Goal: Task Accomplishment & Management: Use online tool/utility

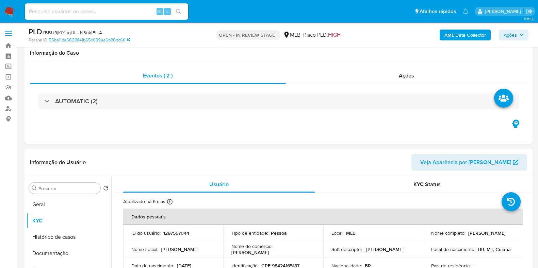
select select "10"
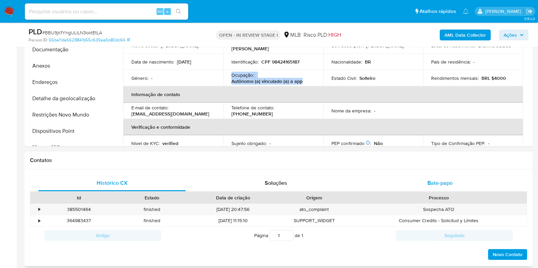
click at [440, 181] on span "Bate-papo" at bounding box center [439, 183] width 25 height 8
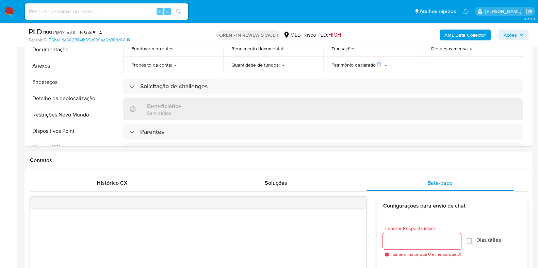
scroll to position [76, 0]
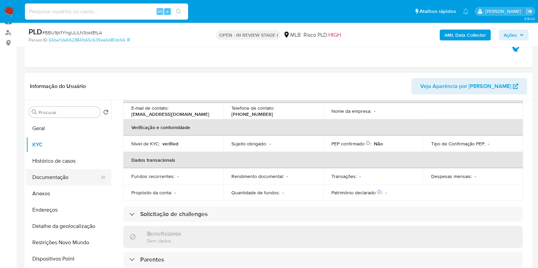
click at [52, 177] on button "Documentação" at bounding box center [66, 177] width 80 height 16
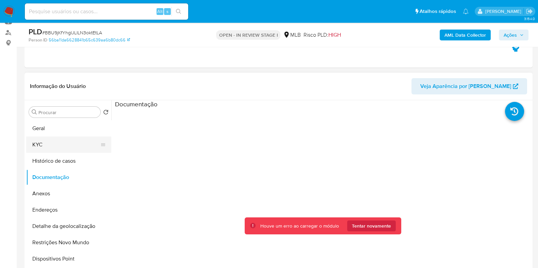
click at [56, 146] on button "KYC" at bounding box center [66, 145] width 80 height 16
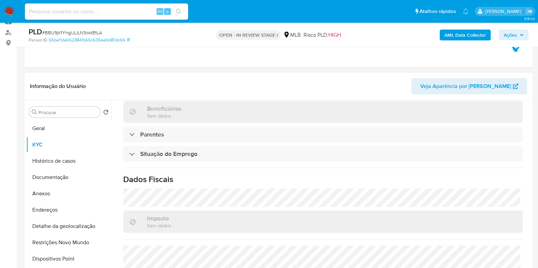
scroll to position [296, 0]
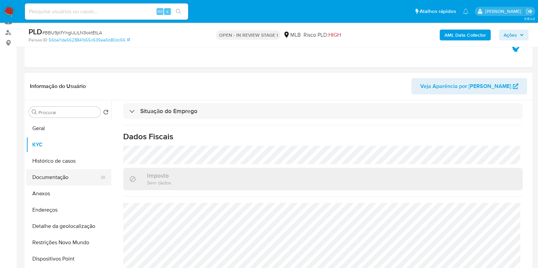
click at [47, 180] on button "Documentação" at bounding box center [66, 177] width 80 height 16
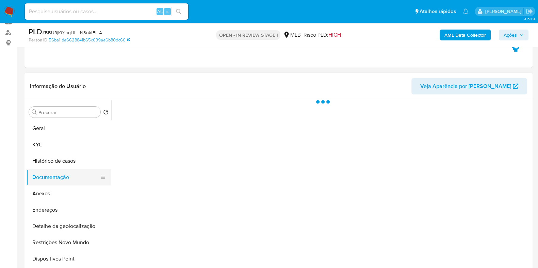
scroll to position [0, 0]
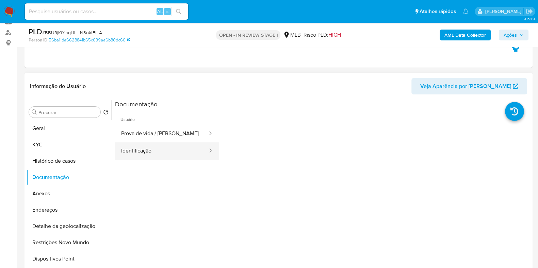
click at [156, 151] on button "Identificação" at bounding box center [161, 150] width 93 height 17
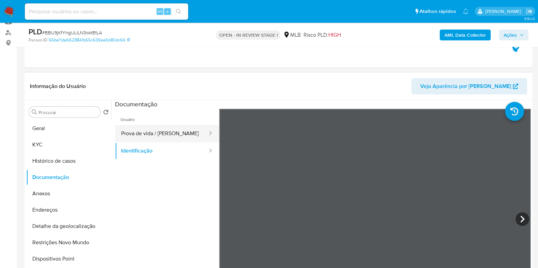
click at [139, 134] on button "Prova de vida / Selfie" at bounding box center [161, 133] width 93 height 17
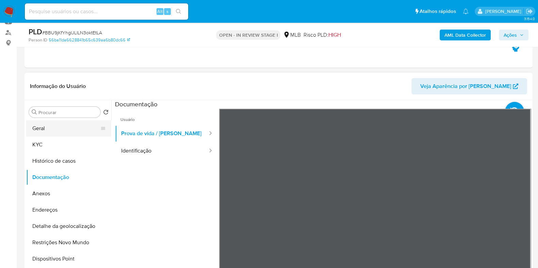
click at [41, 128] on button "Geral" at bounding box center [66, 128] width 80 height 16
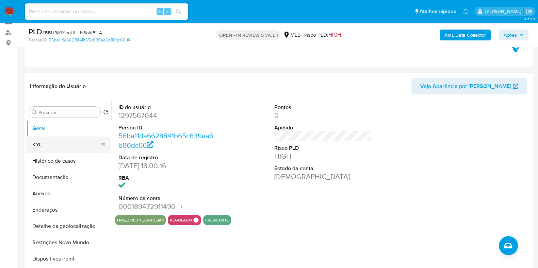
click at [31, 140] on button "KYC" at bounding box center [66, 145] width 80 height 16
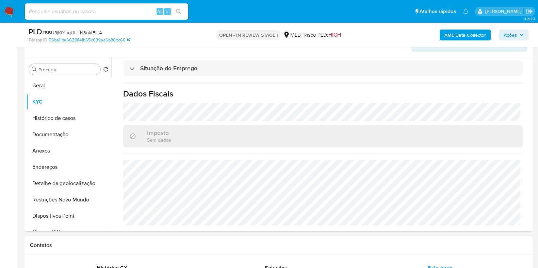
scroll to position [98, 0]
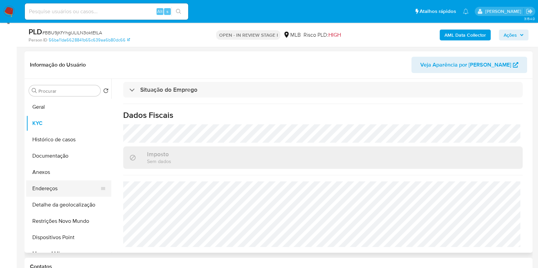
click at [57, 184] on button "Endereços" at bounding box center [66, 189] width 80 height 16
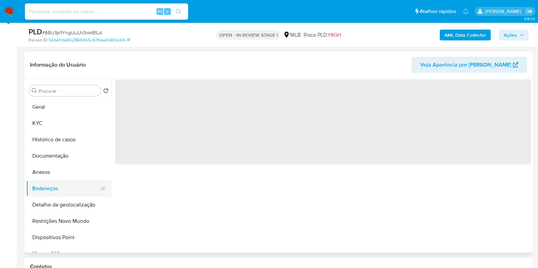
scroll to position [0, 0]
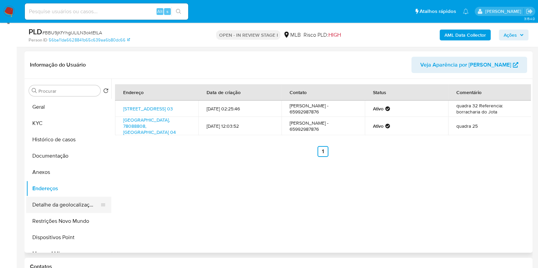
click at [46, 202] on button "Detalhe da geolocalização" at bounding box center [66, 205] width 80 height 16
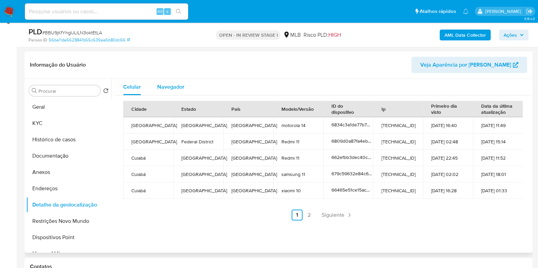
click at [166, 82] on div "Navegador" at bounding box center [170, 87] width 27 height 16
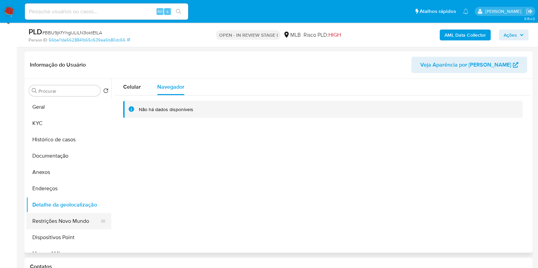
drag, startPoint x: 71, startPoint y: 217, endPoint x: 80, endPoint y: 215, distance: 9.3
click at [71, 217] on button "Restrições Novo Mundo" at bounding box center [66, 221] width 80 height 16
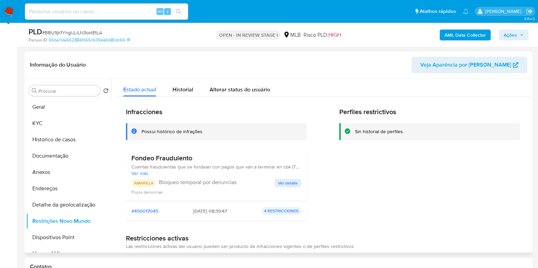
drag, startPoint x: 191, startPoint y: 159, endPoint x: 129, endPoint y: 160, distance: 62.2
click at [129, 160] on div "Fondeo Fraudulento Cuentas fraudulentas que se fondean con pagos que van a term…" at bounding box center [216, 175] width 181 height 53
click at [194, 157] on h3 "Fondeo Fraudulento" at bounding box center [216, 158] width 170 height 9
drag, startPoint x: 194, startPoint y: 158, endPoint x: 129, endPoint y: 160, distance: 65.3
click at [129, 160] on div "Fondeo Fraudulento Cuentas fraudulentas que se fondean con pagos que van a term…" at bounding box center [216, 175] width 181 height 53
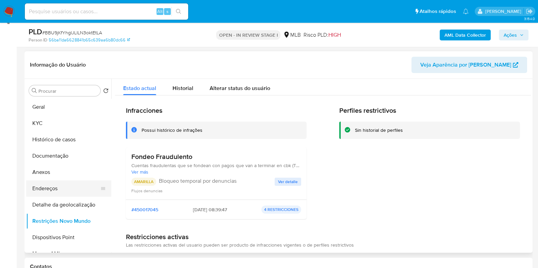
scroll to position [42, 0]
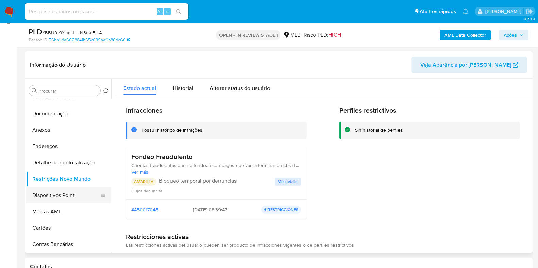
click at [72, 191] on button "Dispositivos Point" at bounding box center [66, 195] width 80 height 16
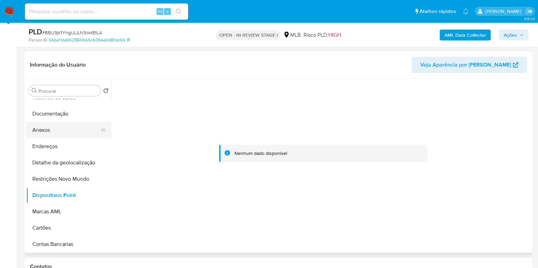
click at [56, 129] on button "Anexos" at bounding box center [66, 130] width 80 height 16
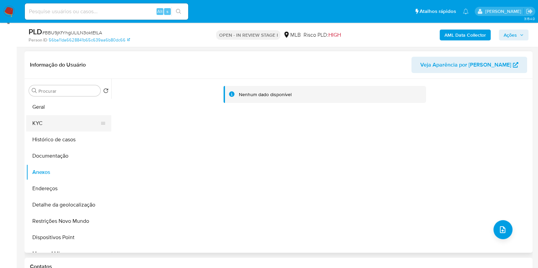
click at [60, 124] on button "KYC" at bounding box center [66, 123] width 80 height 16
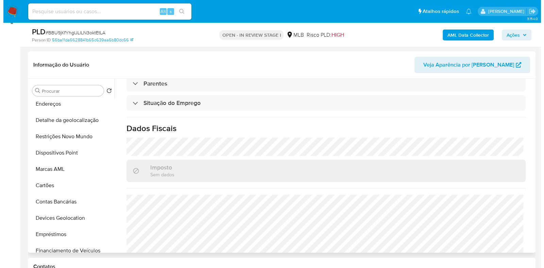
scroll to position [296, 0]
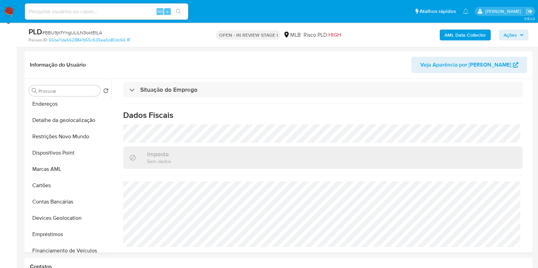
click at [477, 33] on b "AML Data Collector" at bounding box center [464, 35] width 41 height 11
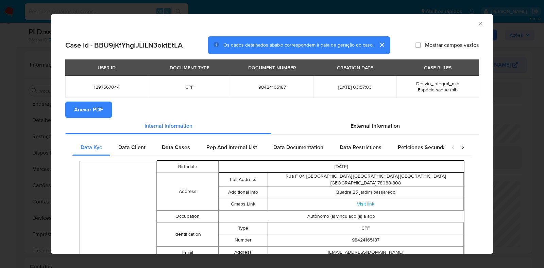
click at [86, 112] on span "Anexar PDF" at bounding box center [88, 109] width 29 height 15
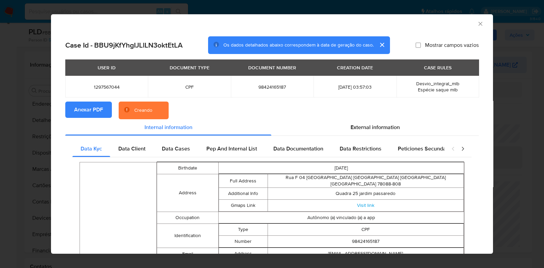
click at [379, 118] on section "Anexar PDF Creando" at bounding box center [271, 111] width 413 height 18
click at [376, 121] on div "External information" at bounding box center [374, 127] width 207 height 16
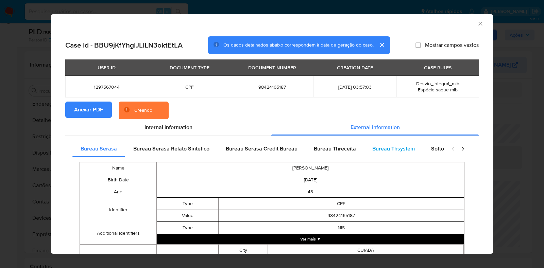
click at [384, 149] on span "Bureau Thsystem" at bounding box center [393, 149] width 43 height 8
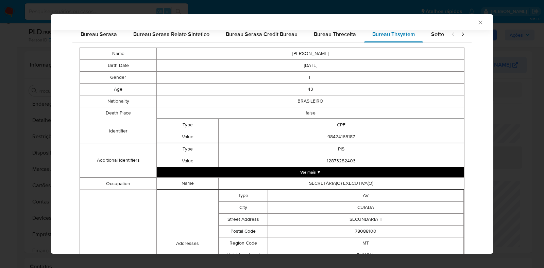
scroll to position [126, 0]
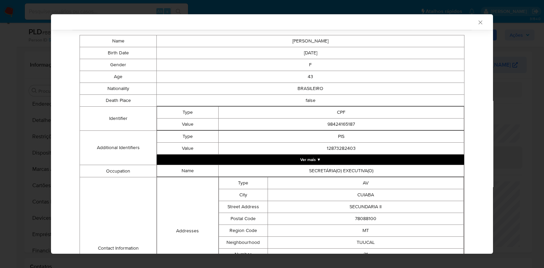
click at [360, 158] on button "Ver mais ▼" at bounding box center [310, 160] width 307 height 10
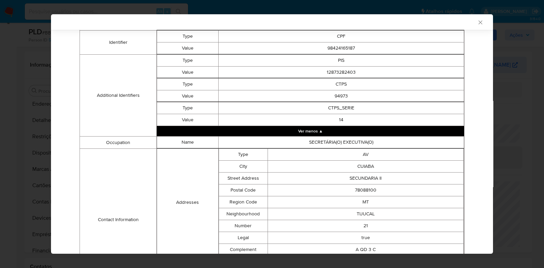
scroll to position [300, 0]
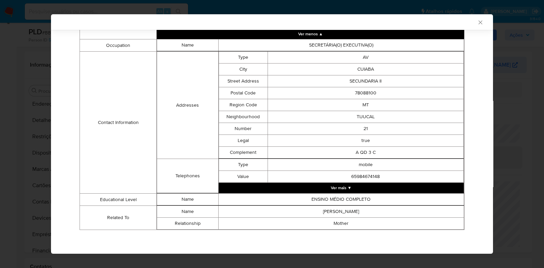
click at [359, 188] on button "Ver mais ▼" at bounding box center [341, 188] width 245 height 10
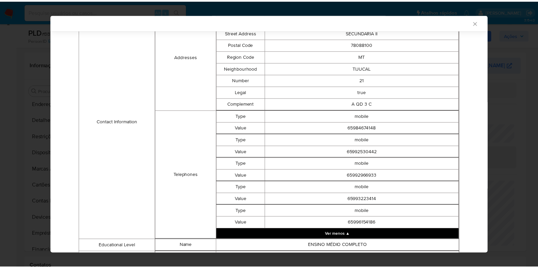
scroll to position [397, 0]
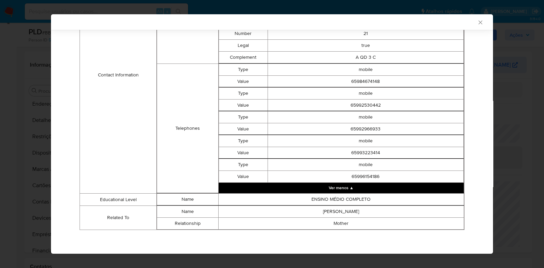
click at [477, 20] on icon "Fechar a janela" at bounding box center [480, 22] width 7 height 7
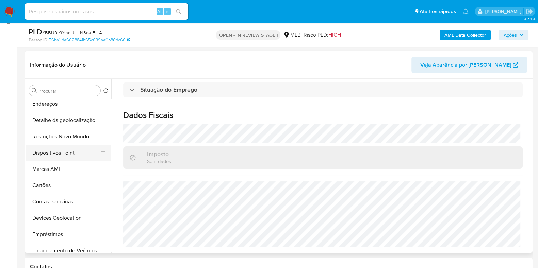
scroll to position [0, 0]
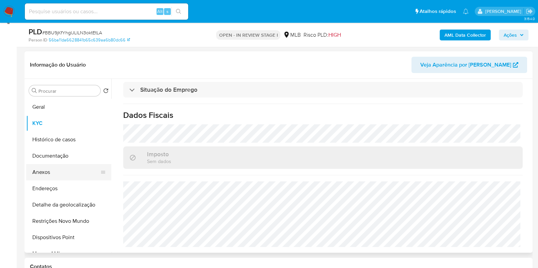
click at [56, 172] on button "Anexos" at bounding box center [66, 172] width 80 height 16
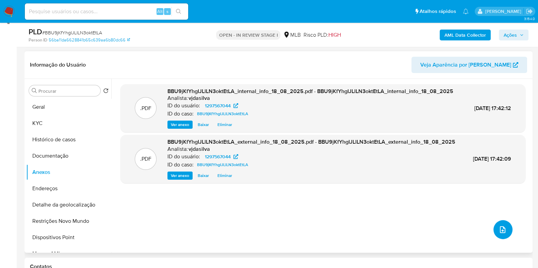
click at [501, 231] on icon "upload-file" at bounding box center [502, 229] width 5 height 7
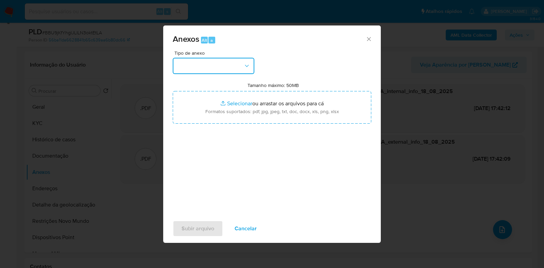
drag, startPoint x: 243, startPoint y: 65, endPoint x: 251, endPoint y: 74, distance: 11.8
click at [245, 65] on icon "button" at bounding box center [246, 66] width 7 height 7
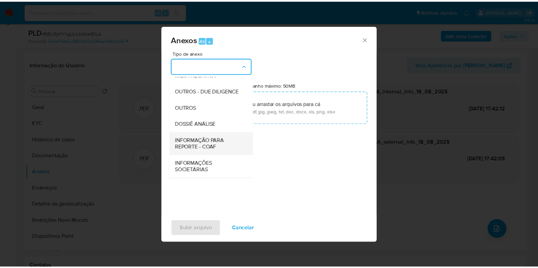
scroll to position [105, 0]
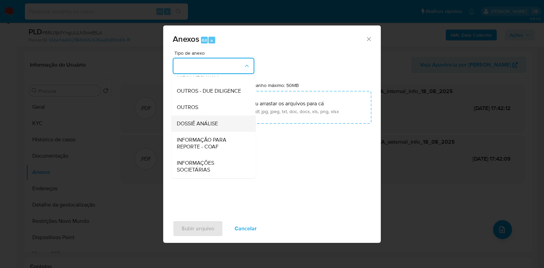
click at [216, 126] on span "DOSSIÊ ANÁLISE" at bounding box center [197, 123] width 41 height 7
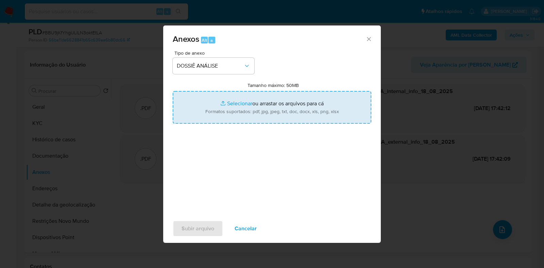
type input "C:\fakepath\SAR - XXXX - CPF 98424165187 - ANA MARIA DE MORAES.pdf"
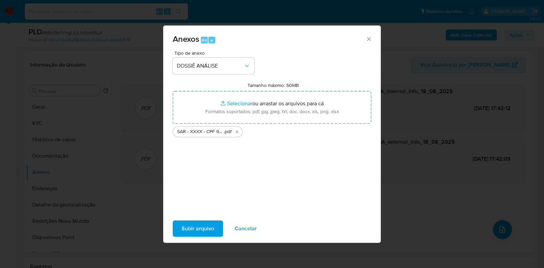
click at [206, 227] on span "Subir arquivo" at bounding box center [198, 228] width 33 height 15
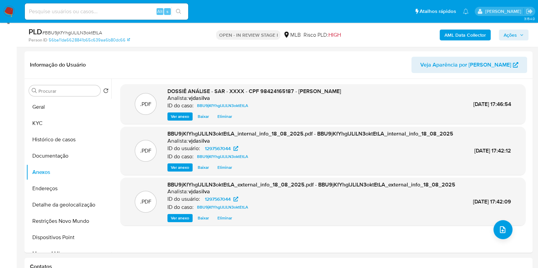
click at [516, 32] on span "Ações" at bounding box center [509, 35] width 13 height 11
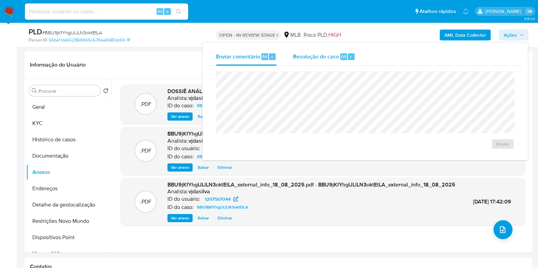
click at [299, 57] on span "Resolução do caso" at bounding box center [316, 56] width 46 height 8
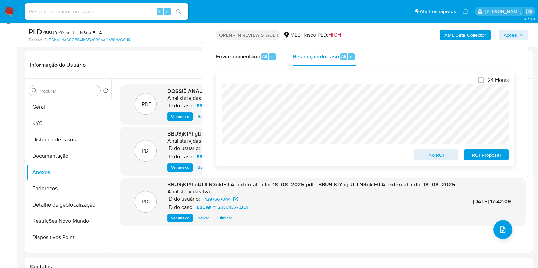
click at [489, 155] on span "ROI Proposal" at bounding box center [485, 155] width 35 height 10
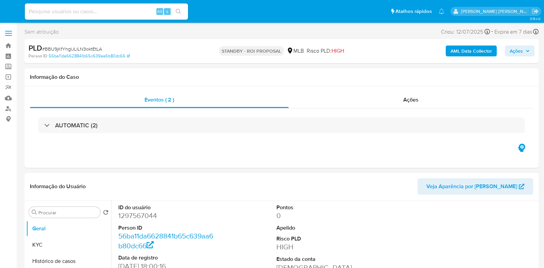
select select "10"
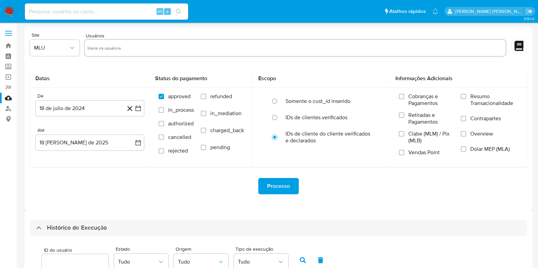
select select "100"
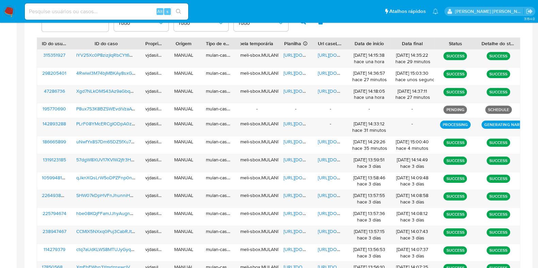
scroll to position [239, 0]
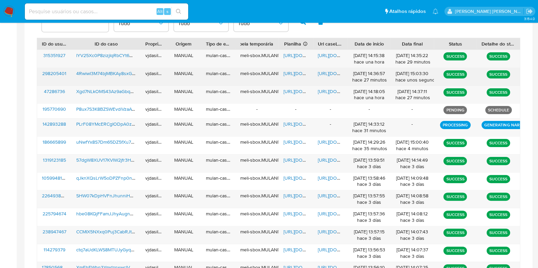
click at [296, 73] on span "https://docs.google.com/spreadsheets/d/1Y3OgXXq6n9NPzmoW0Wr2UJ8T08sdT1kb1iaijti…" at bounding box center [306, 73] width 47 height 7
click at [332, 71] on span "https://docs.google.com/document/d/1VXXUIJECPz4A5LOtp4NSwMQbShHW5XCWwzHVcuDmovg…" at bounding box center [341, 73] width 47 height 7
click at [95, 70] on span "4Rwiwl3M74bjMBKAy8sxGqC8" at bounding box center [108, 73] width 64 height 7
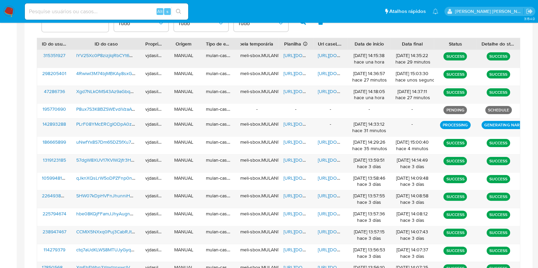
click at [325, 52] on span "https://docs.google.com/document/d/12vWaz-0SkdmSNPQ9dkKeGoHsTNWRUxey29vvaBddbGo…" at bounding box center [341, 55] width 47 height 7
click at [285, 52] on span "https://docs.google.com/spreadsheets/d/1hGqv7XqN_IbQu3FSye7_mwfcEU4-DMOlw6o4BDJ…" at bounding box center [306, 55] width 47 height 7
click at [102, 56] on span "lYV25Xc0P8zizjIqRbCYt6HM" at bounding box center [106, 55] width 60 height 7
click at [94, 50] on div "lYV25Xc0P8zizjIqRbCYt6HM" at bounding box center [105, 59] width 69 height 18
click at [96, 53] on span "lYV25Xc0P8zizjIqRbCYt6HM" at bounding box center [106, 55] width 60 height 7
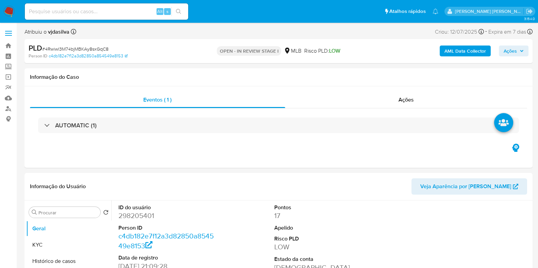
select select "10"
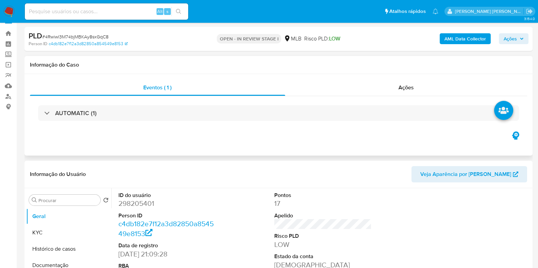
scroll to position [128, 0]
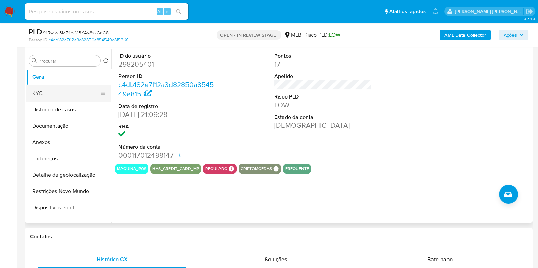
click at [65, 93] on button "KYC" at bounding box center [66, 93] width 80 height 16
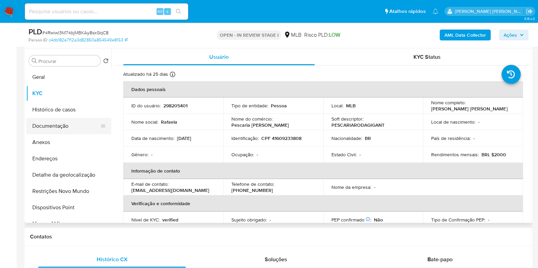
click at [60, 127] on button "Documentação" at bounding box center [66, 126] width 80 height 16
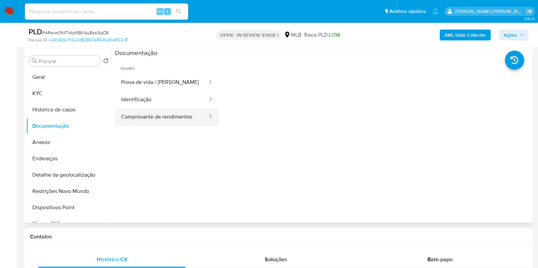
click at [161, 116] on button "Comprovante de rendimentos" at bounding box center [161, 116] width 93 height 17
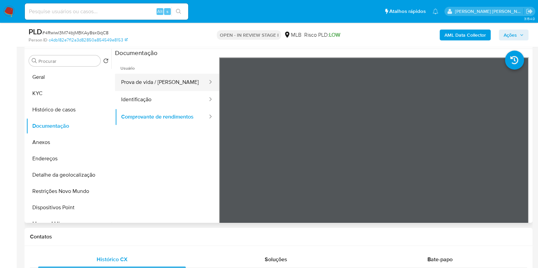
click at [173, 80] on button "Prova de vida / Selfie" at bounding box center [161, 82] width 93 height 17
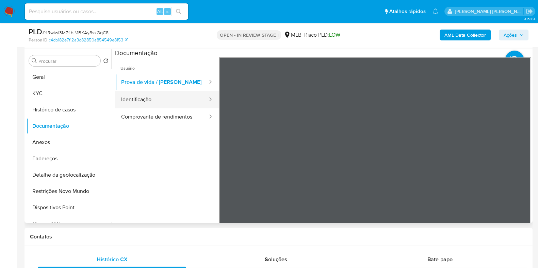
click at [159, 98] on button "Identificação" at bounding box center [161, 99] width 93 height 17
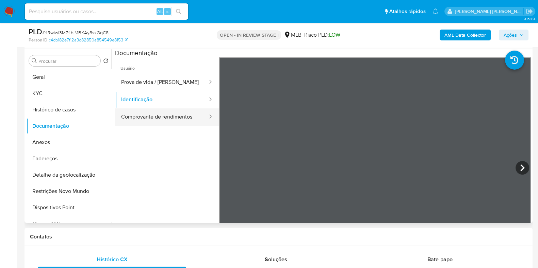
click at [158, 116] on button "Comprovante de rendimentos" at bounding box center [161, 116] width 93 height 17
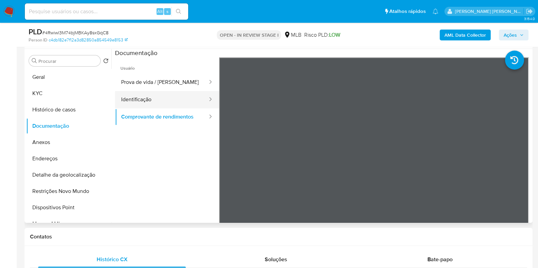
click at [161, 95] on button "Identificação" at bounding box center [161, 99] width 93 height 17
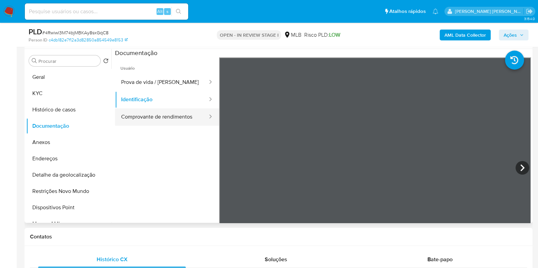
click at [162, 119] on button "Comprovante de rendimentos" at bounding box center [161, 116] width 93 height 17
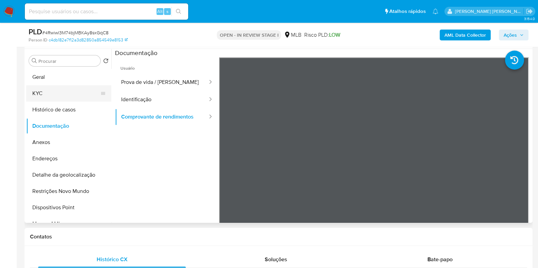
click at [67, 93] on button "KYC" at bounding box center [66, 93] width 80 height 16
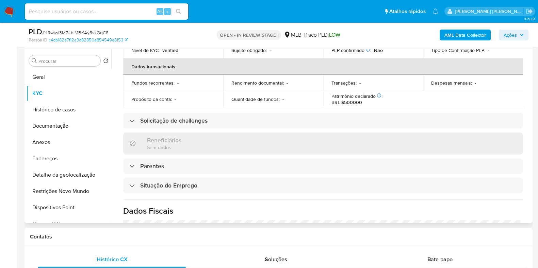
scroll to position [296, 0]
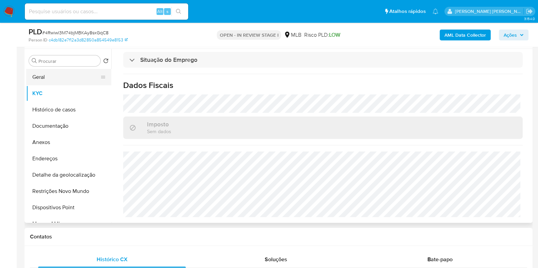
click at [39, 78] on button "Geral" at bounding box center [66, 77] width 80 height 16
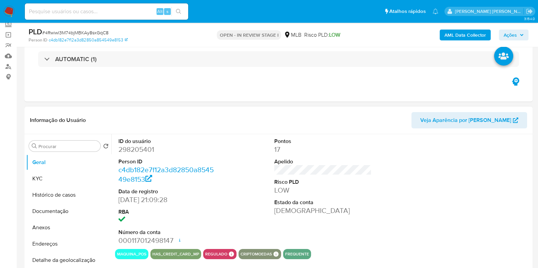
scroll to position [85, 0]
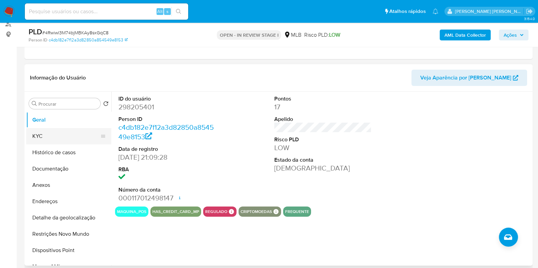
click at [55, 129] on button "KYC" at bounding box center [66, 136] width 80 height 16
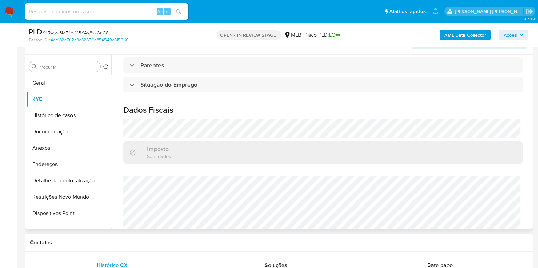
scroll to position [296, 0]
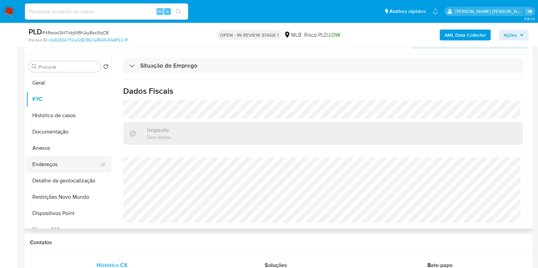
click at [55, 168] on button "Endereços" at bounding box center [66, 164] width 80 height 16
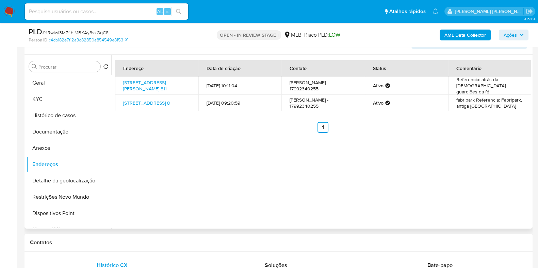
scroll to position [79, 0]
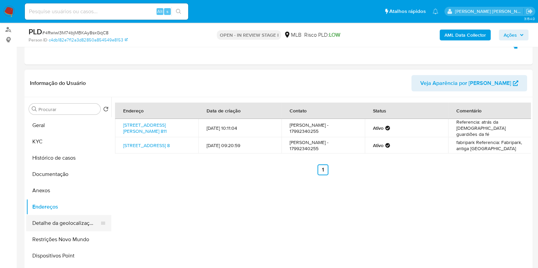
click at [63, 220] on button "Detalhe da geolocalização" at bounding box center [66, 223] width 80 height 16
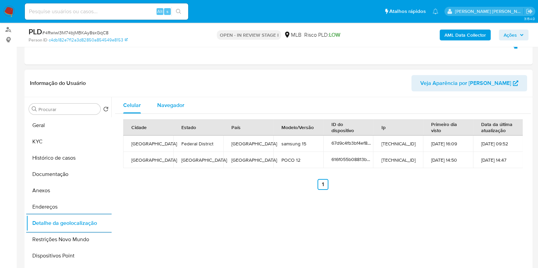
click at [172, 103] on span "Navegador" at bounding box center [170, 105] width 27 height 8
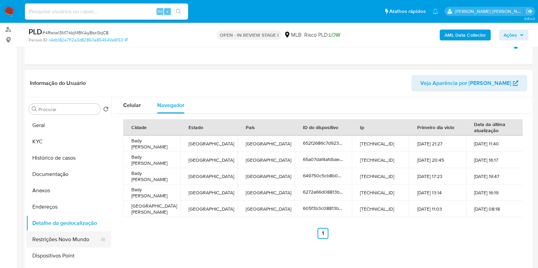
click at [62, 241] on button "Restrições Novo Mundo" at bounding box center [66, 240] width 80 height 16
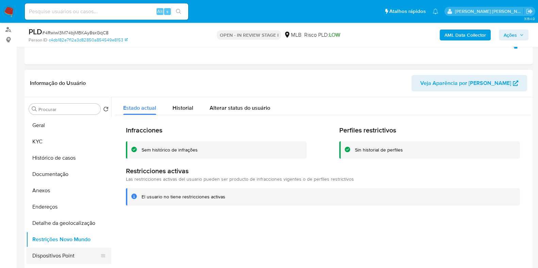
click at [60, 254] on button "Dispositivos Point" at bounding box center [66, 256] width 80 height 16
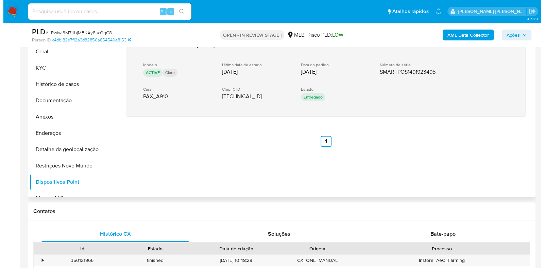
scroll to position [122, 0]
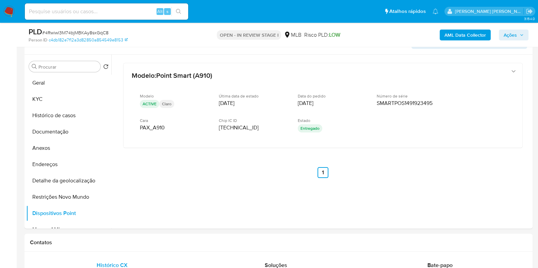
click at [462, 37] on b "AML Data Collector" at bounding box center [464, 35] width 41 height 11
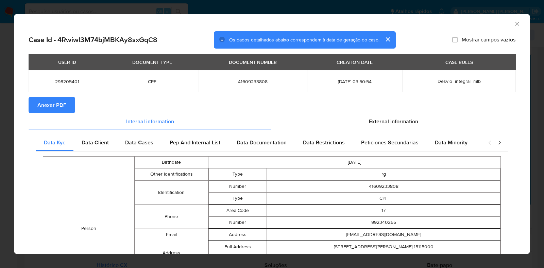
click at [61, 106] on span "Anexar PDF" at bounding box center [51, 105] width 29 height 15
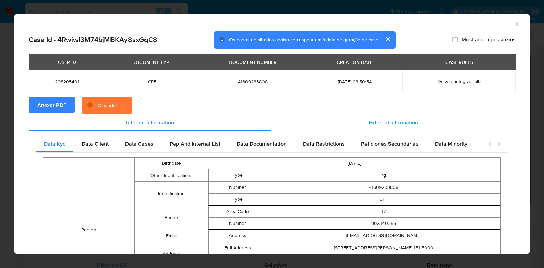
click at [394, 128] on div "External information" at bounding box center [393, 123] width 244 height 16
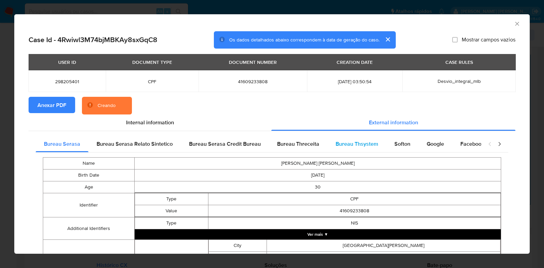
click at [349, 142] on span "Bureau Thsystem" at bounding box center [357, 144] width 43 height 8
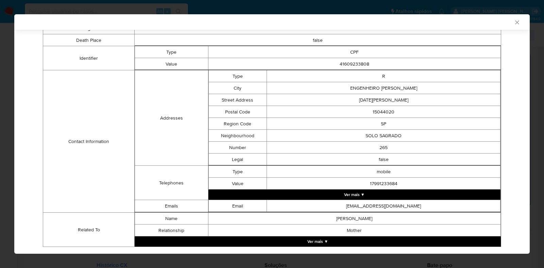
scroll to position [187, 0]
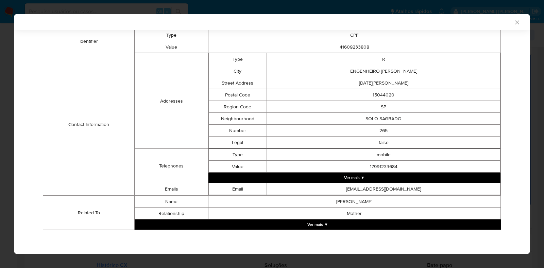
click at [334, 226] on button "Ver mais ▼" at bounding box center [318, 225] width 366 height 10
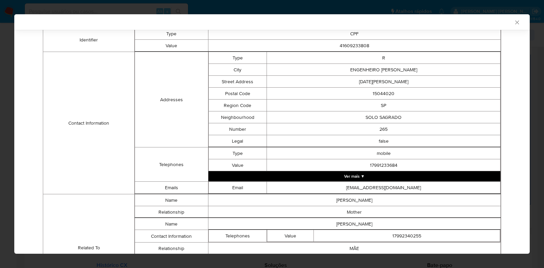
click at [362, 179] on button "Ver mais ▼" at bounding box center [354, 176] width 292 height 10
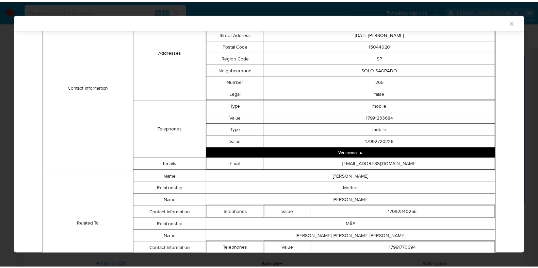
scroll to position [285, 0]
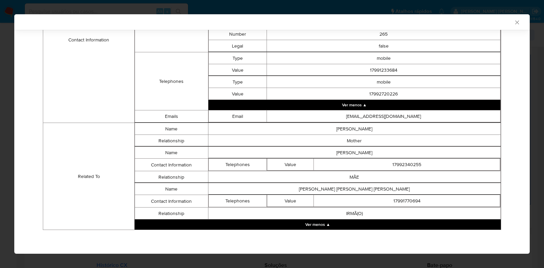
click at [514, 22] on icon "Fechar a janela" at bounding box center [517, 22] width 7 height 7
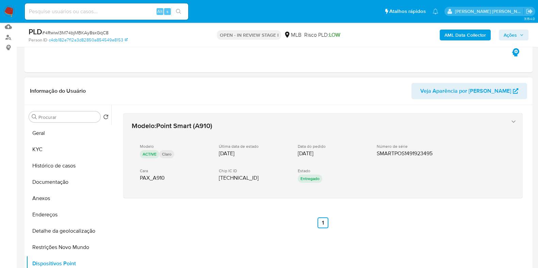
scroll to position [0, 0]
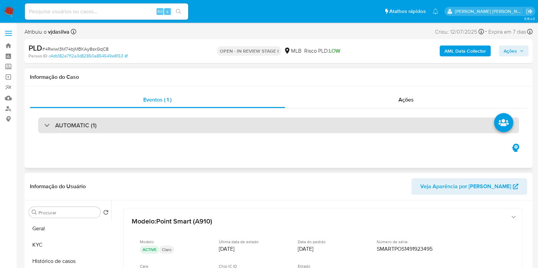
click at [98, 125] on div "AUTOMATIC (1)" at bounding box center [278, 126] width 480 height 16
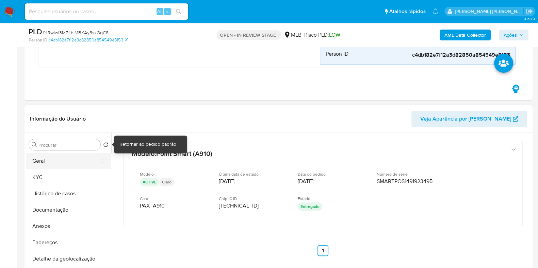
scroll to position [255, 0]
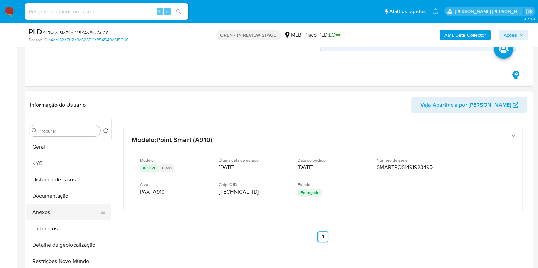
click at [65, 211] on button "Anexos" at bounding box center [66, 212] width 80 height 16
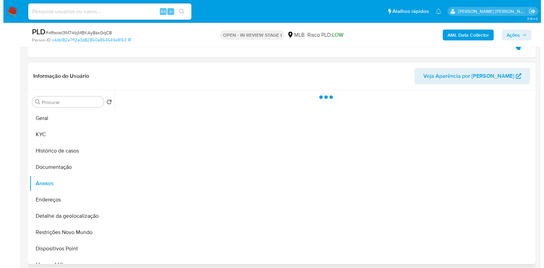
scroll to position [297, 0]
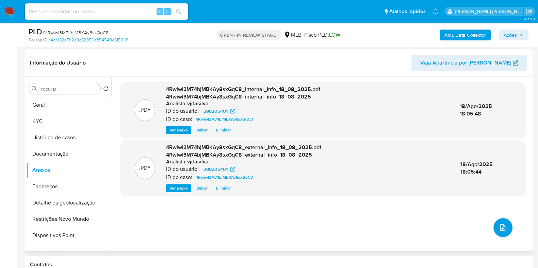
click at [500, 224] on icon "upload-file" at bounding box center [502, 228] width 8 height 8
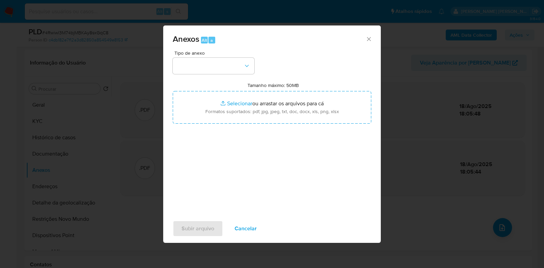
click at [244, 84] on div "Tamanho máximo: 50MB Selecionar arquivos Selecionar ou arrastar os arquivos par…" at bounding box center [272, 102] width 199 height 41
click at [239, 64] on button "button" at bounding box center [214, 66] width 82 height 16
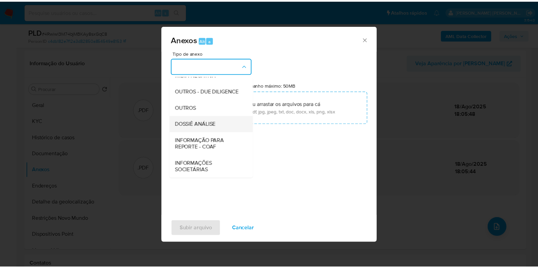
scroll to position [105, 0]
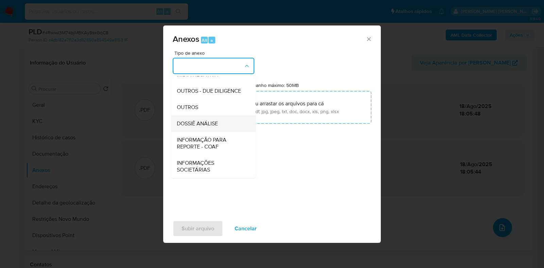
click at [213, 118] on div "DOSSIÊ ANÁLISE" at bounding box center [211, 124] width 69 height 16
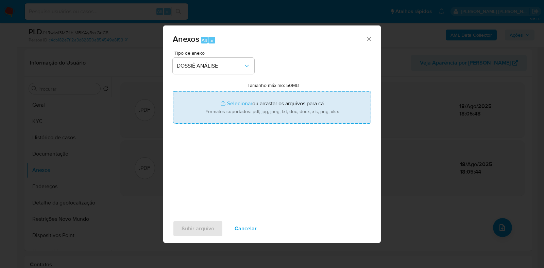
type input "C:\fakepath\SAR -XXXX - CPF 41609233808 - RAFAELA DE ALMEIDA SOARES (1).pdf"
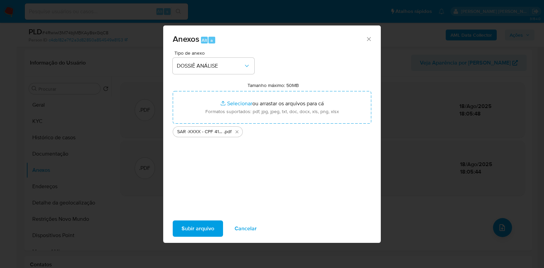
click at [204, 227] on span "Subir arquivo" at bounding box center [198, 228] width 33 height 15
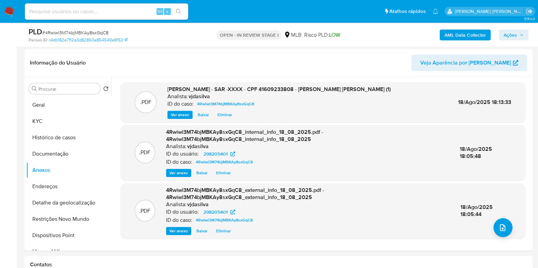
click at [513, 33] on span "Ações" at bounding box center [509, 35] width 13 height 11
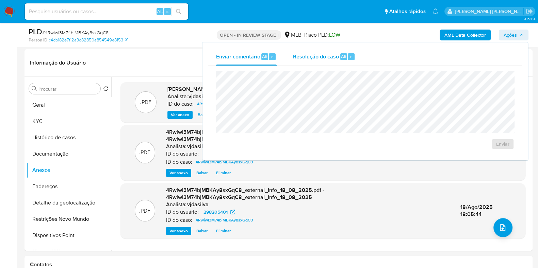
click at [314, 56] on span "Resolução do caso" at bounding box center [316, 56] width 46 height 8
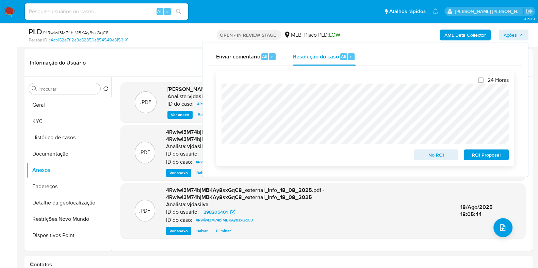
click at [493, 156] on span "ROI Proposal" at bounding box center [485, 155] width 35 height 10
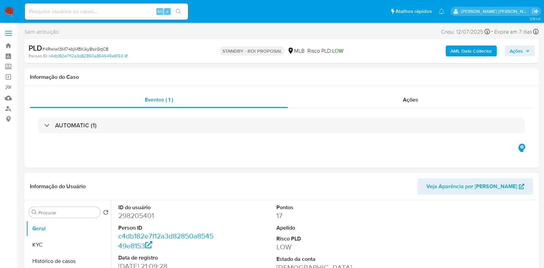
select select "10"
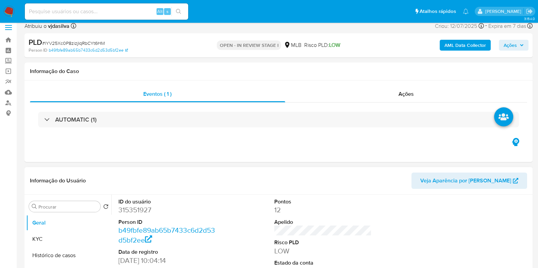
scroll to position [128, 0]
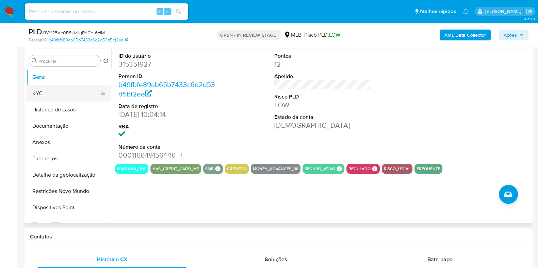
click at [39, 91] on button "KYC" at bounding box center [66, 93] width 80 height 16
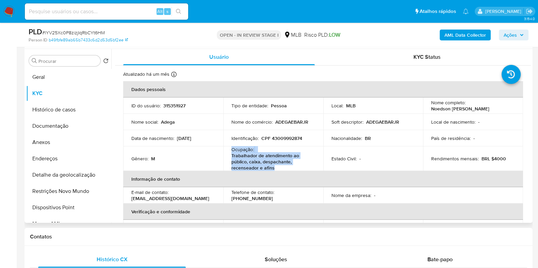
drag, startPoint x: 256, startPoint y: 166, endPoint x: 230, endPoint y: 151, distance: 29.8
click at [230, 151] on td "Ocupação : Trabalhador de atendimento ao público, caixa, despachante, recensead…" at bounding box center [273, 159] width 100 height 24
copy div "Ocupação : Trabalhador de atendimento ao público, caixa, despachante, recensead…"
click at [59, 149] on button "Anexos" at bounding box center [66, 142] width 80 height 16
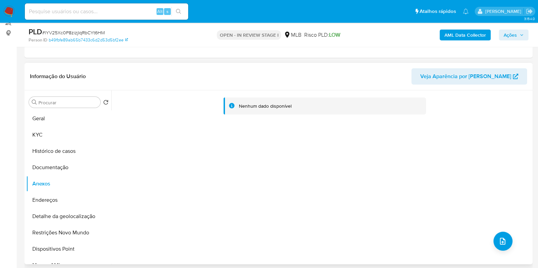
scroll to position [42, 0]
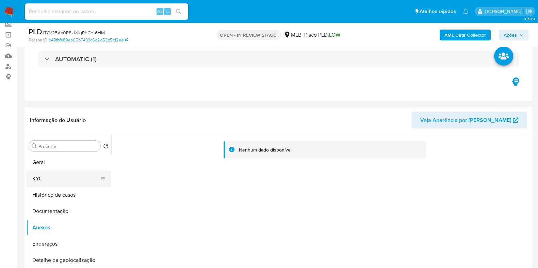
click at [40, 184] on button "KYC" at bounding box center [66, 179] width 80 height 16
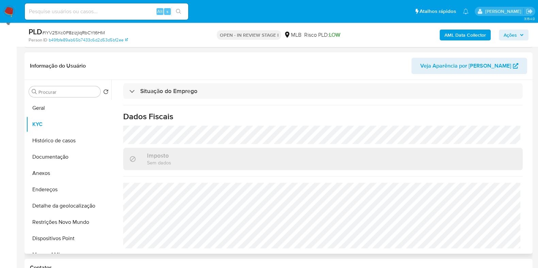
scroll to position [128, 0]
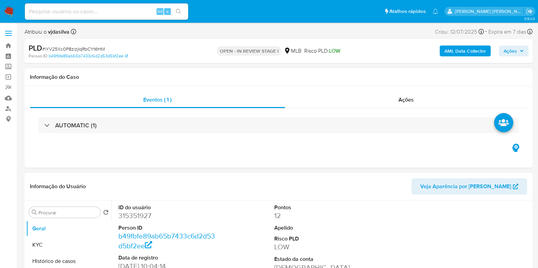
select select "10"
